Goal: Task Accomplishment & Management: Manage account settings

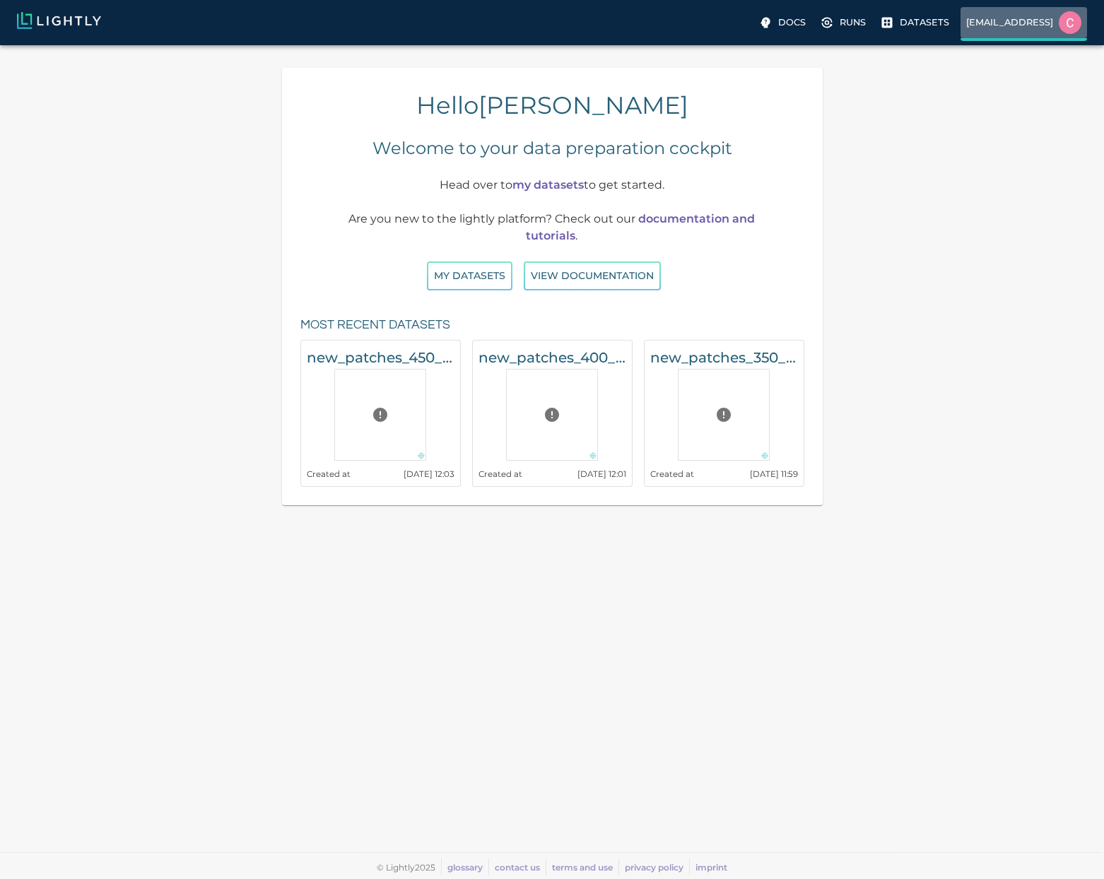
click at [986, 18] on p "[EMAIL_ADDRESS]" at bounding box center [1009, 22] width 87 height 13
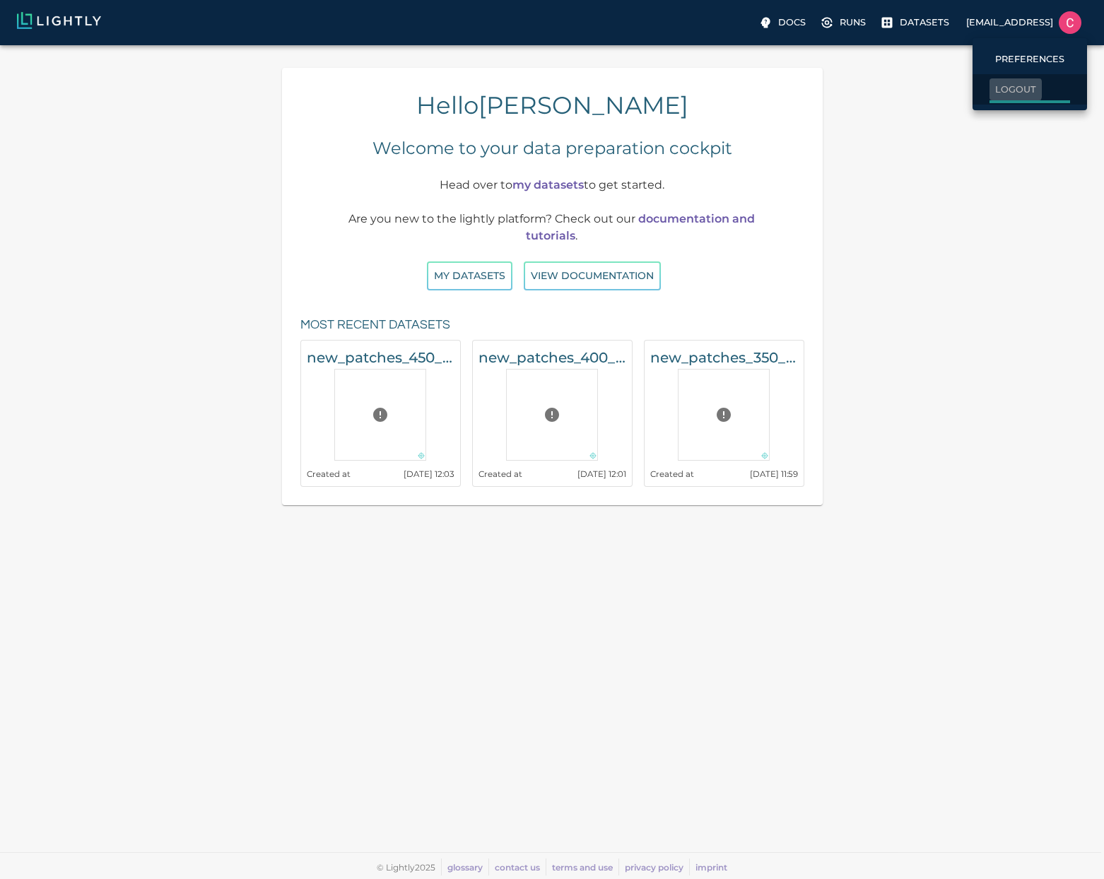
click at [995, 89] on p "Logout" at bounding box center [1015, 89] width 41 height 13
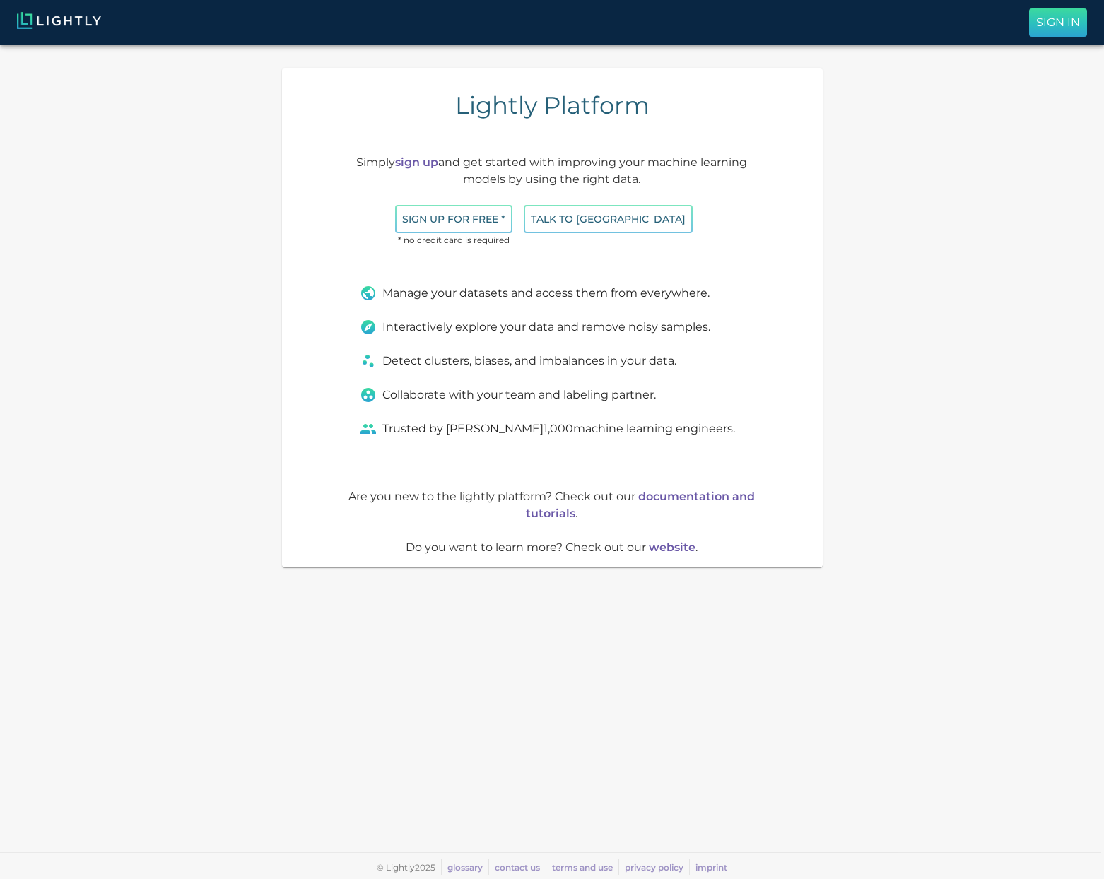
click at [1035, 23] on button "Sign In" at bounding box center [1058, 22] width 58 height 28
